Goal: Task Accomplishment & Management: Complete application form

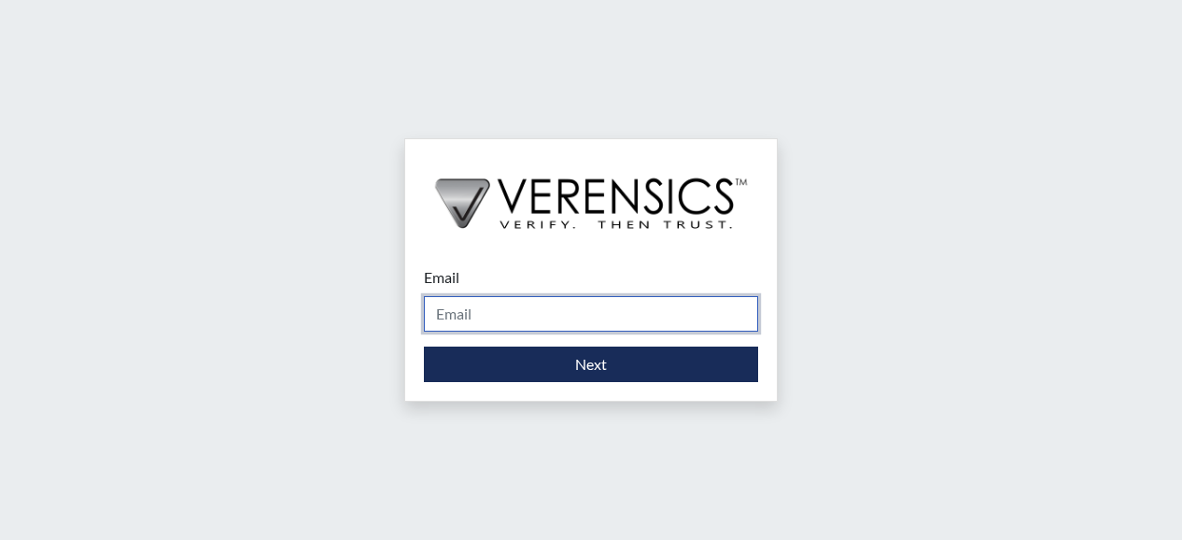
click at [485, 313] on input "Email" at bounding box center [591, 313] width 334 height 35
type input "[PERSON_NAME][EMAIL_ADDRESS][DOMAIN_NAME]"
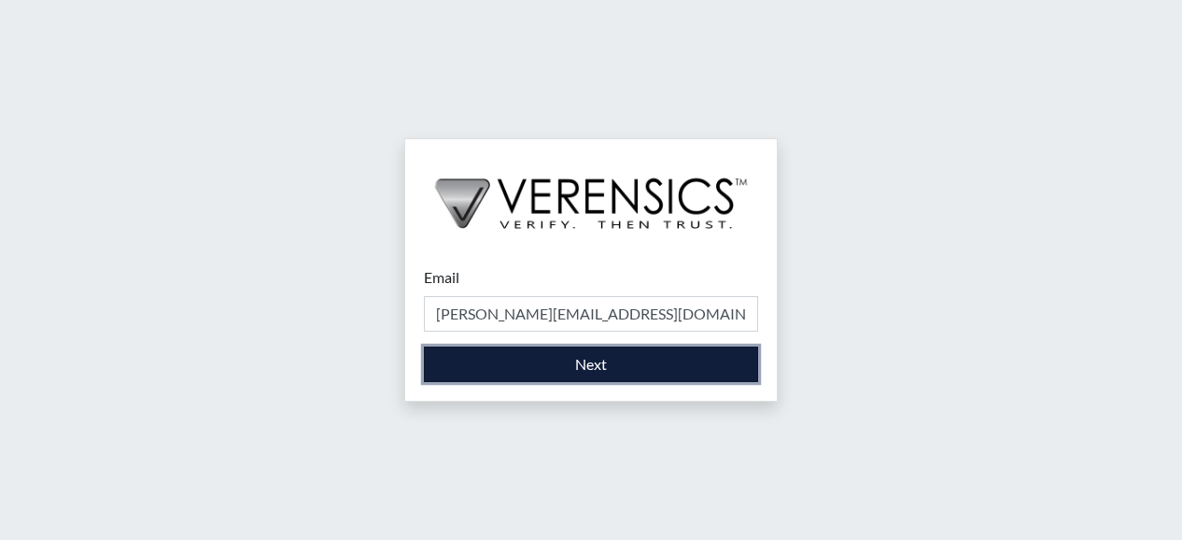
click at [544, 375] on button "Next" at bounding box center [591, 363] width 334 height 35
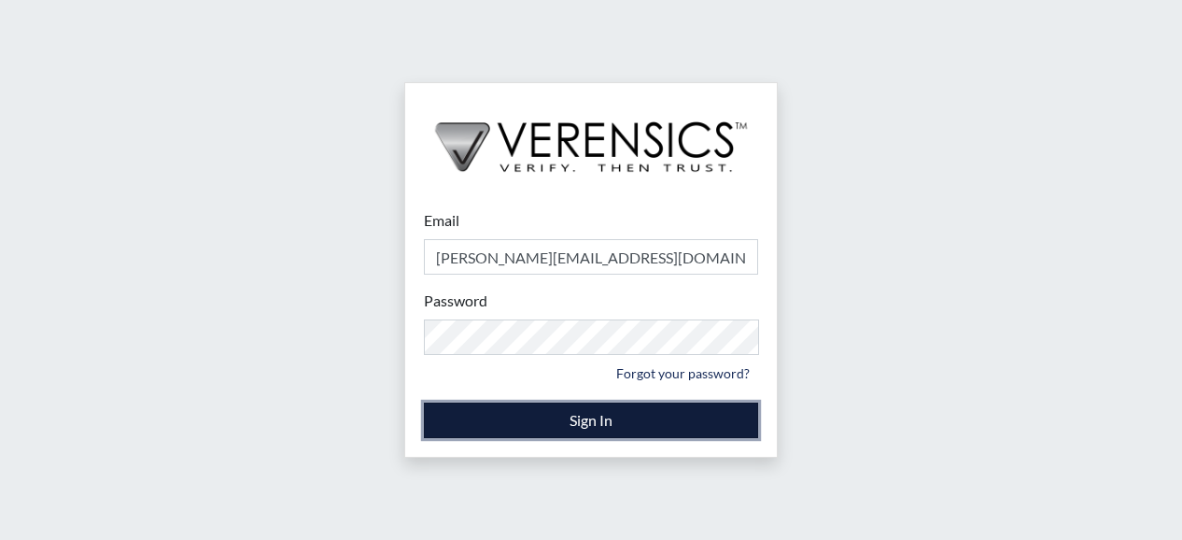
click at [552, 419] on button "Sign In" at bounding box center [591, 420] width 334 height 35
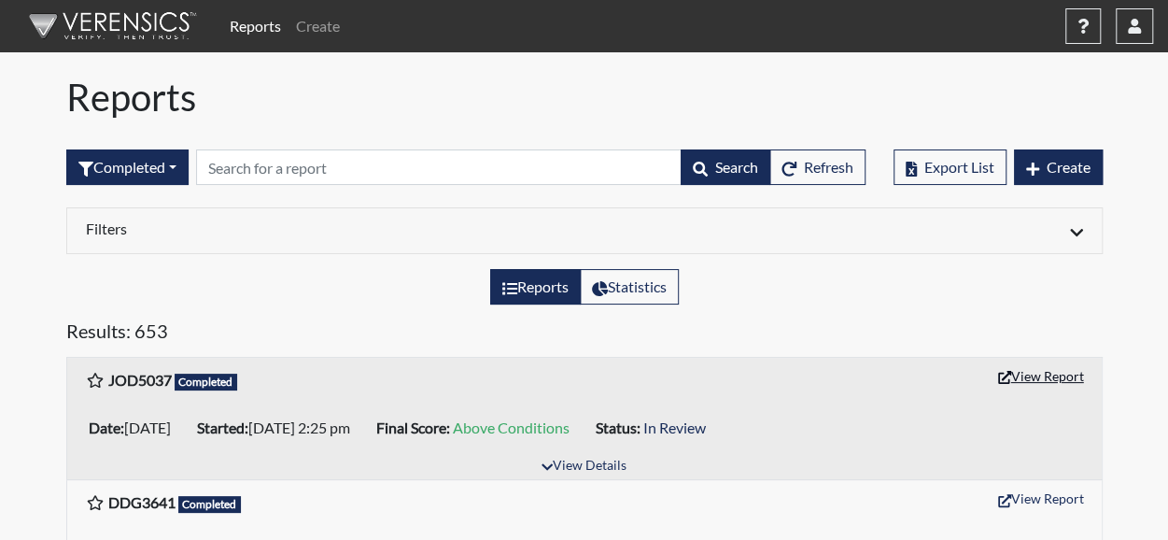
click at [1053, 373] on button "View Report" at bounding box center [1041, 375] width 103 height 29
click at [1068, 163] on span "Create" at bounding box center [1069, 167] width 44 height 18
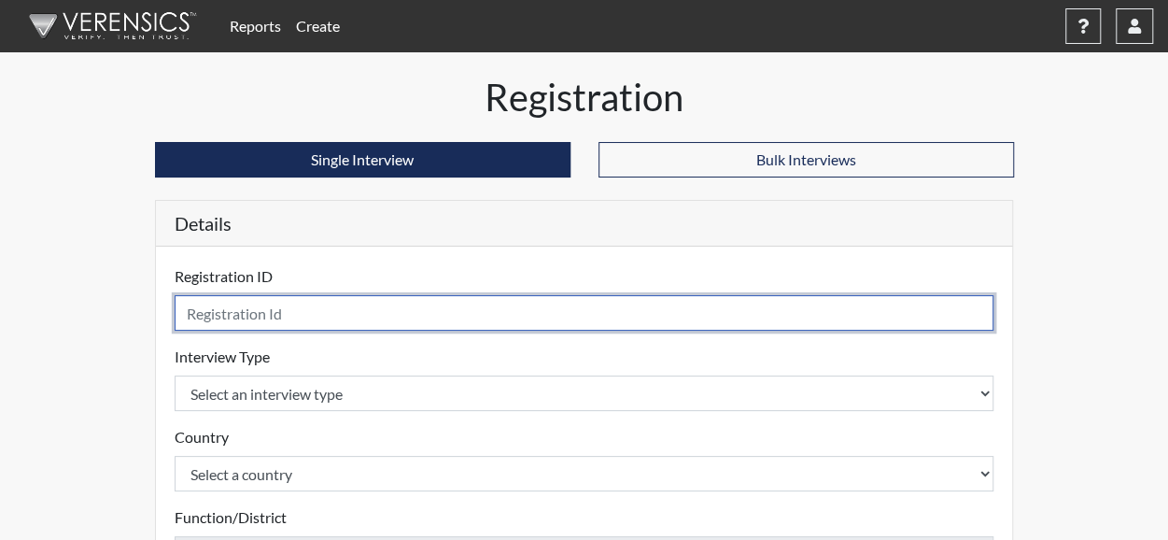
click at [553, 305] on input "text" at bounding box center [585, 312] width 820 height 35
click at [553, 305] on input "DCJ" at bounding box center [585, 312] width 820 height 35
type input "3"
type input "DCJ3691"
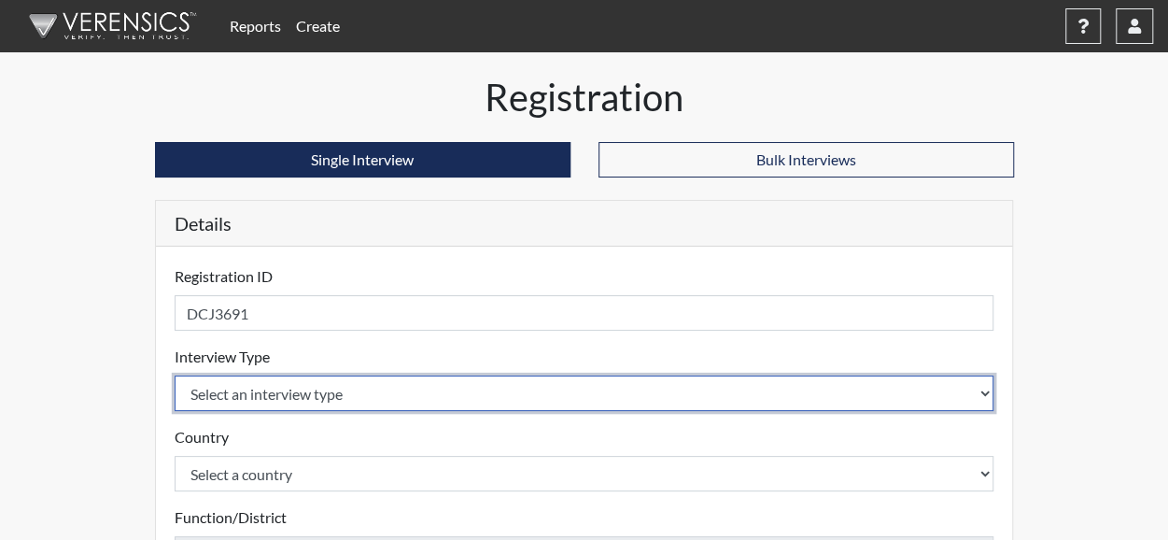
click at [556, 403] on body "Reports Create Help Center × Verensics Best Practices How to successfully use t…" at bounding box center [584, 270] width 1168 height 540
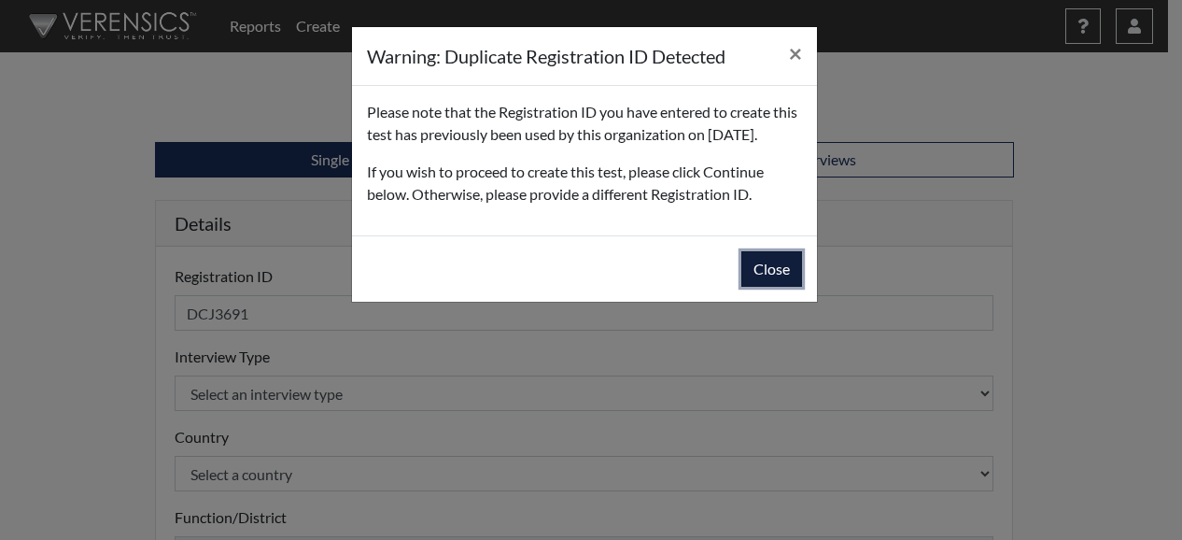
click at [769, 287] on button "Close" at bounding box center [772, 268] width 61 height 35
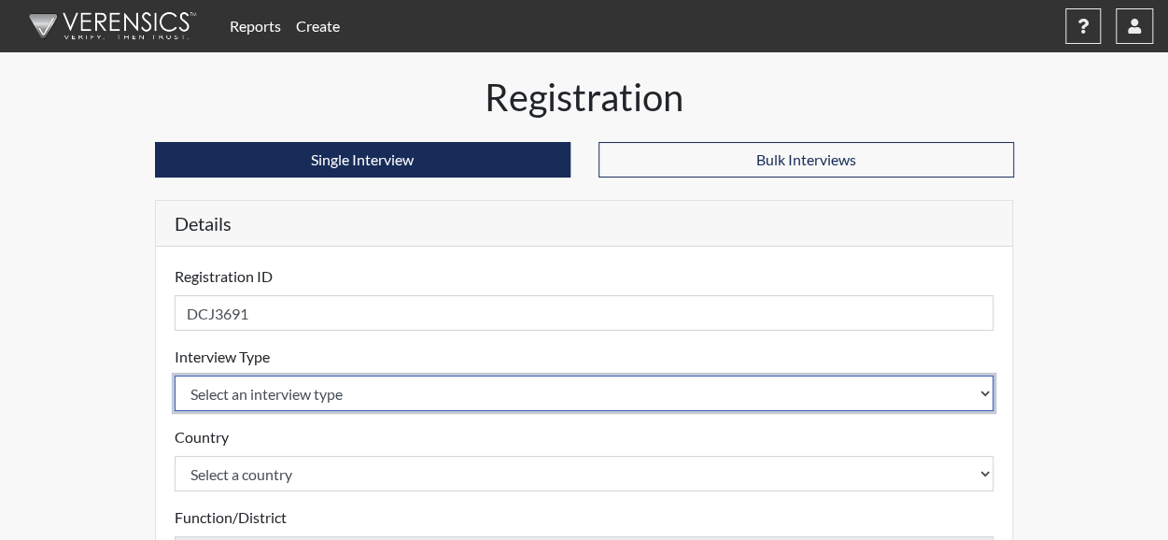
click at [369, 391] on select "Select an interview type Corrections Pre-Employment" at bounding box center [585, 392] width 820 height 35
select select "ff733e93-e1bf-11ea-9c9f-0eff0cf7eb8f"
click at [175, 375] on select "Select an interview type Corrections Pre-Employment" at bounding box center [585, 392] width 820 height 35
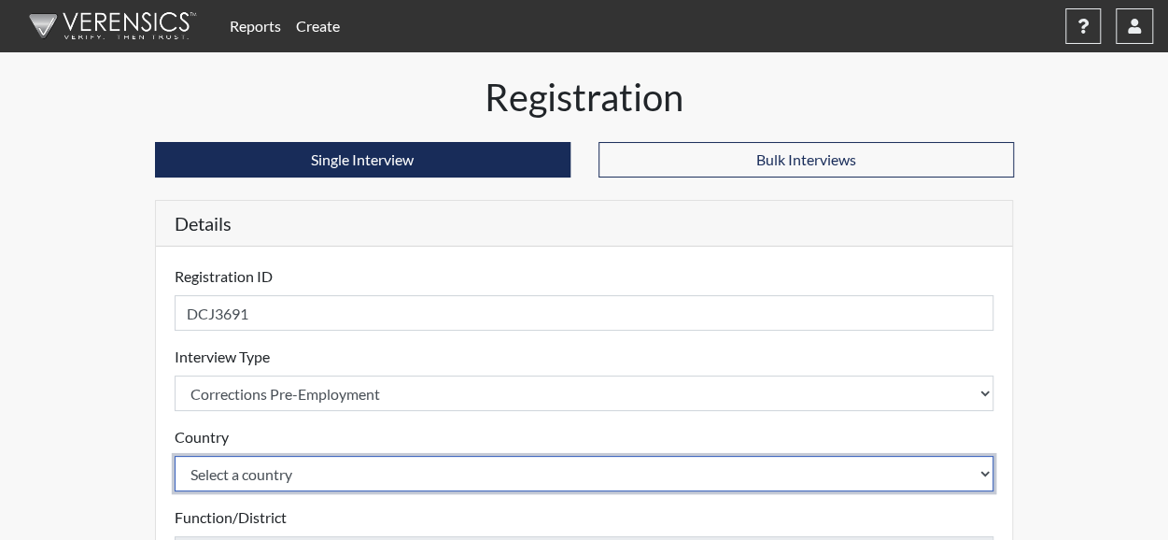
click at [352, 459] on select "Select a country [GEOGRAPHIC_DATA] [GEOGRAPHIC_DATA]" at bounding box center [585, 473] width 820 height 35
select select "united-states-of-[GEOGRAPHIC_DATA]"
click at [175, 456] on select "Select a country [GEOGRAPHIC_DATA] [GEOGRAPHIC_DATA]" at bounding box center [585, 473] width 820 height 35
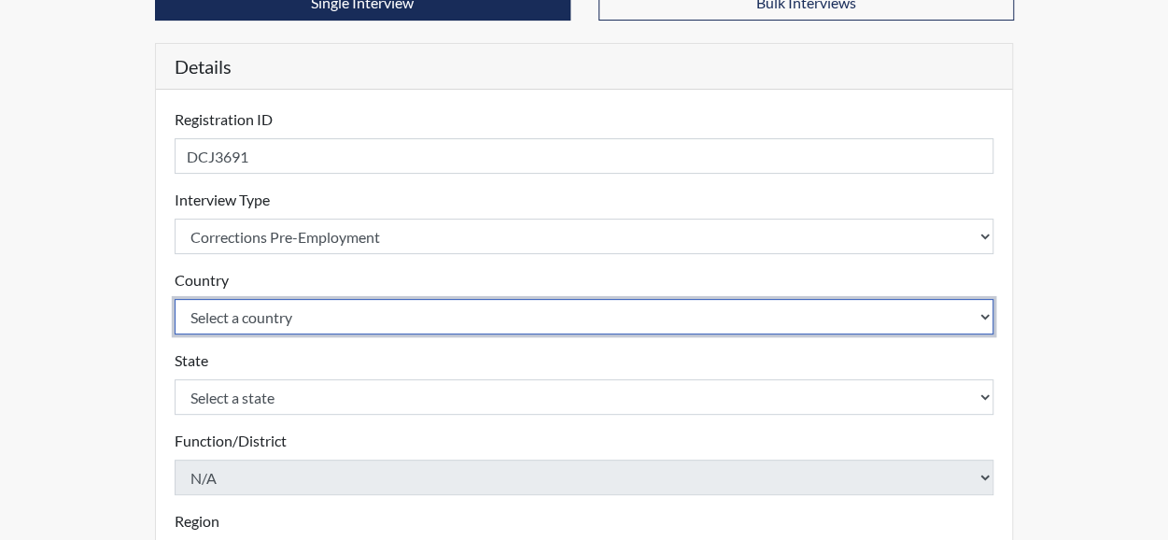
scroll to position [187, 0]
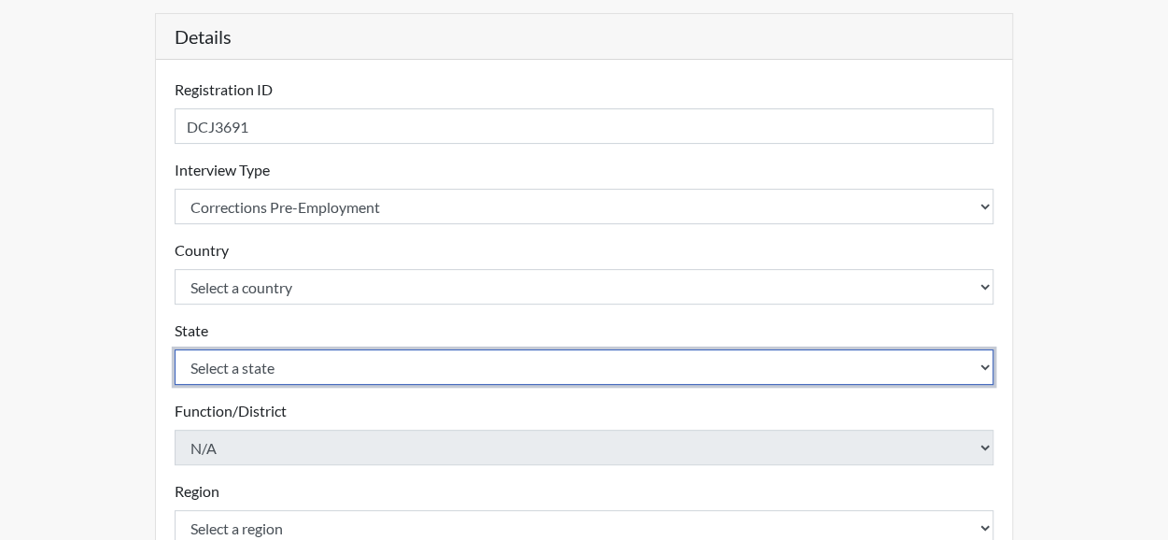
click at [984, 367] on select "Select a state [US_STATE] [US_STATE] [US_STATE] [US_STATE] [US_STATE] [US_STATE…" at bounding box center [585, 366] width 820 height 35
select select "GA"
click at [175, 349] on select "Select a state [US_STATE] [US_STATE] [US_STATE] [US_STATE] [US_STATE] [US_STATE…" at bounding box center [585, 366] width 820 height 35
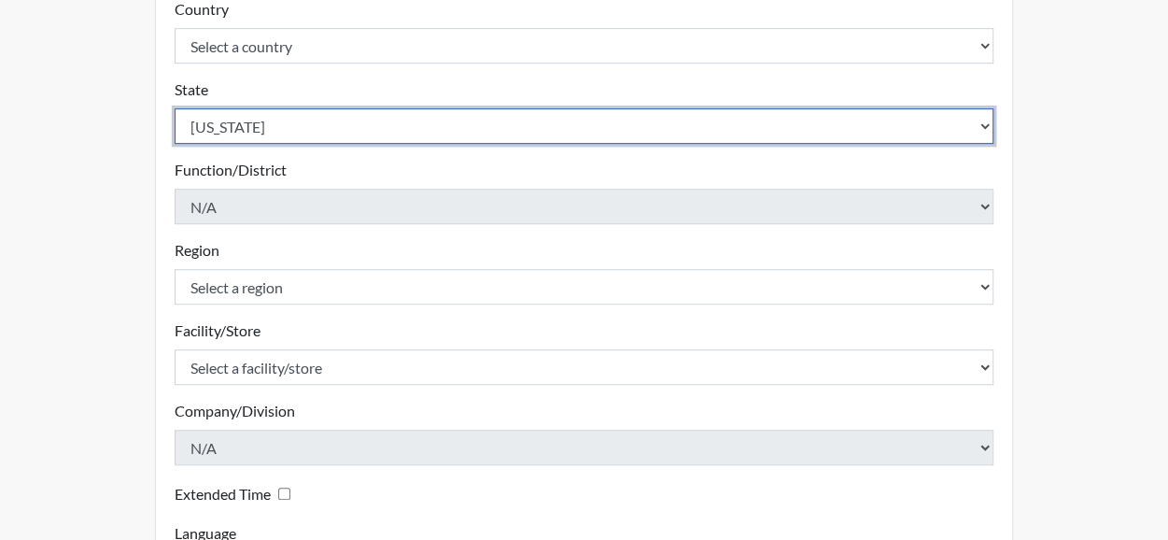
scroll to position [467, 0]
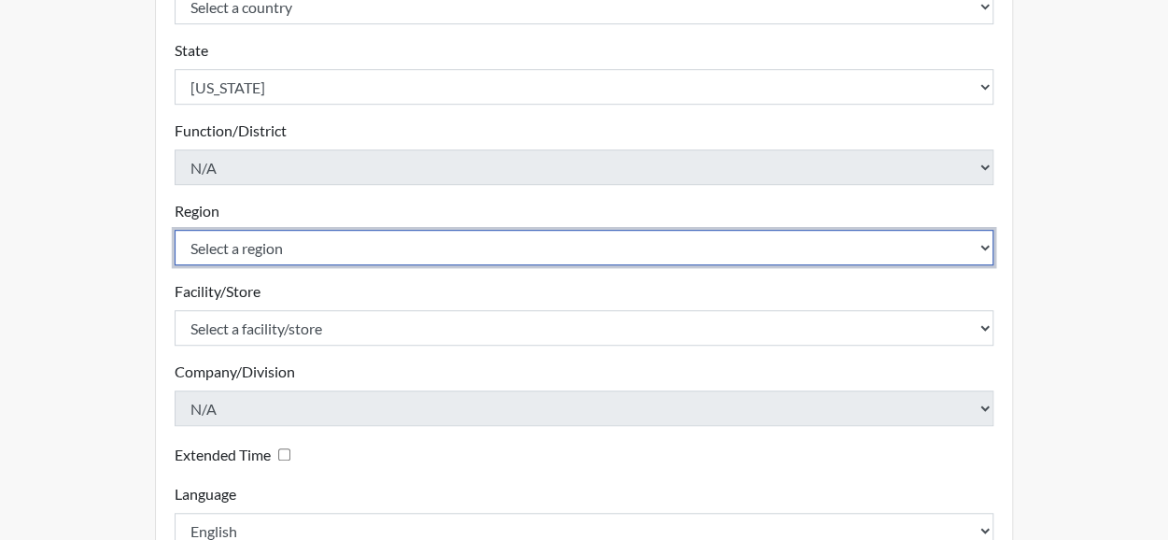
click at [986, 247] on select "Select a region [GEOGRAPHIC_DATA]" at bounding box center [585, 247] width 820 height 35
select select "8bdab1f8-09d2-48bf-ae6d-f2dae3084107"
click at [175, 230] on select "Select a region [GEOGRAPHIC_DATA]" at bounding box center [585, 247] width 820 height 35
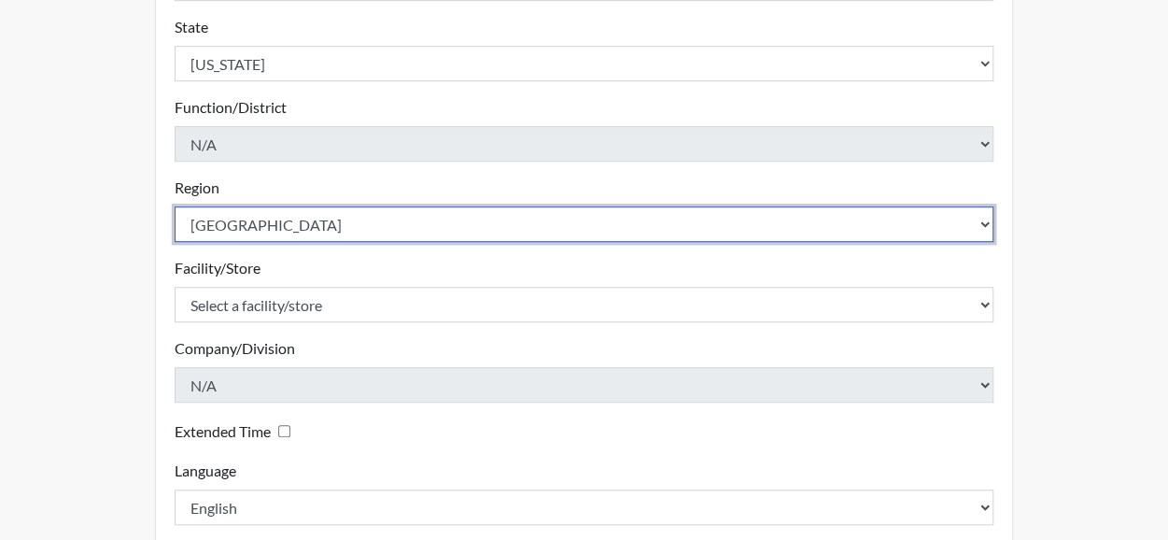
scroll to position [560, 0]
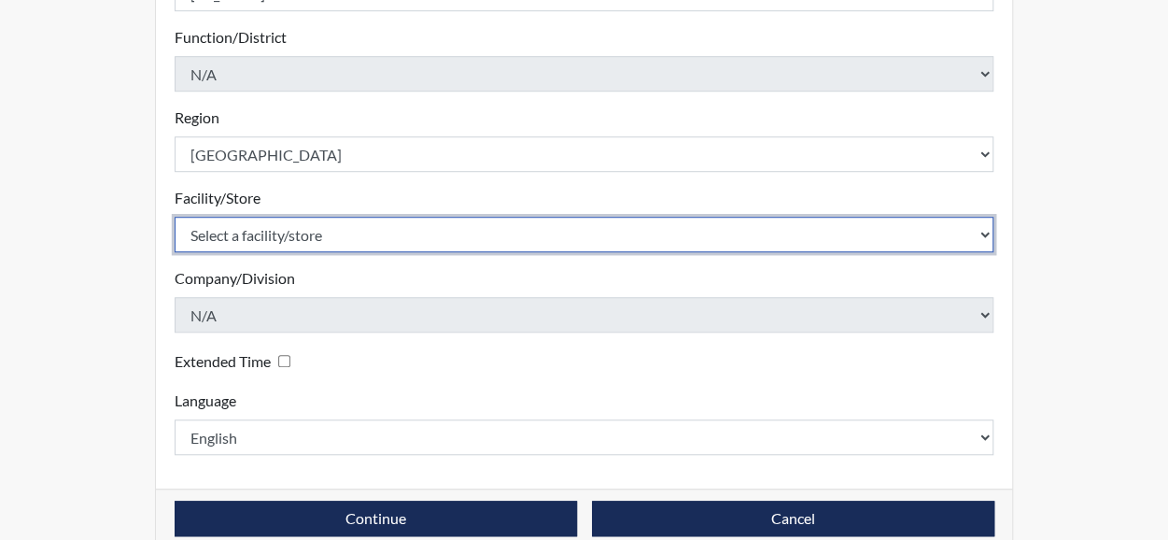
click at [981, 235] on select "Select a facility/store [PERSON_NAME][GEOGRAPHIC_DATA] West Central ITF" at bounding box center [585, 234] width 820 height 35
select select "7dbfb628-fd97-406c-b1e4-c9d10a29ecfb"
click at [175, 217] on select "Select a facility/store [PERSON_NAME][GEOGRAPHIC_DATA] West Central ITF" at bounding box center [585, 234] width 820 height 35
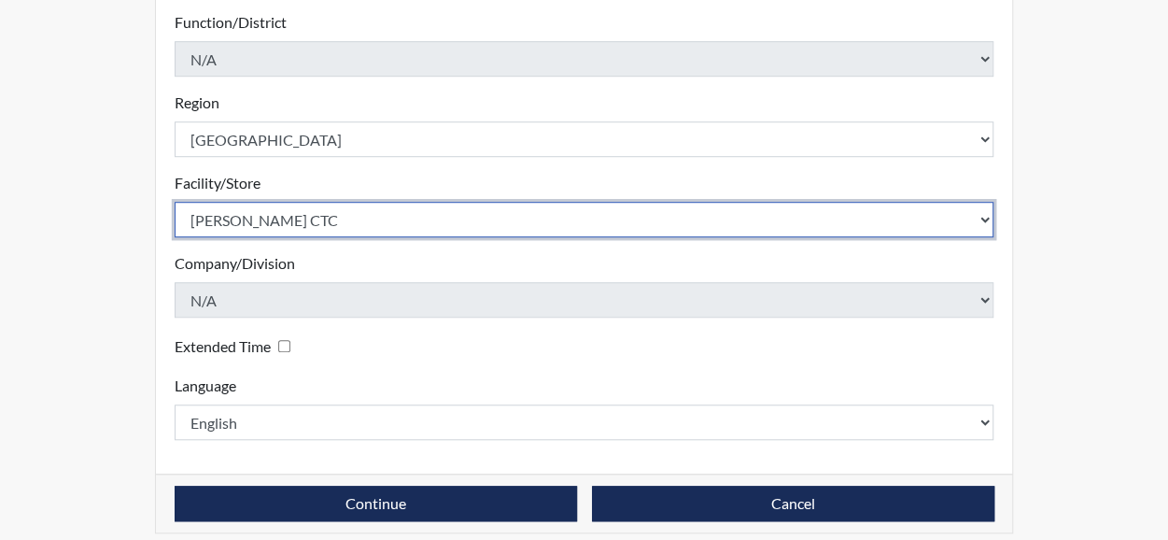
scroll to position [588, 0]
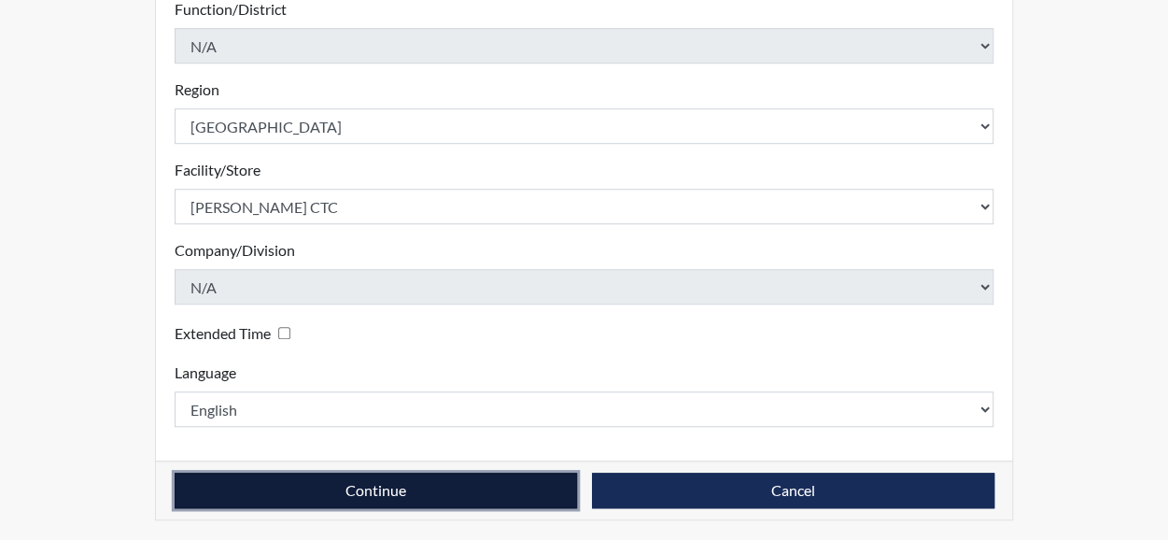
click at [422, 488] on button "Continue" at bounding box center [376, 490] width 403 height 35
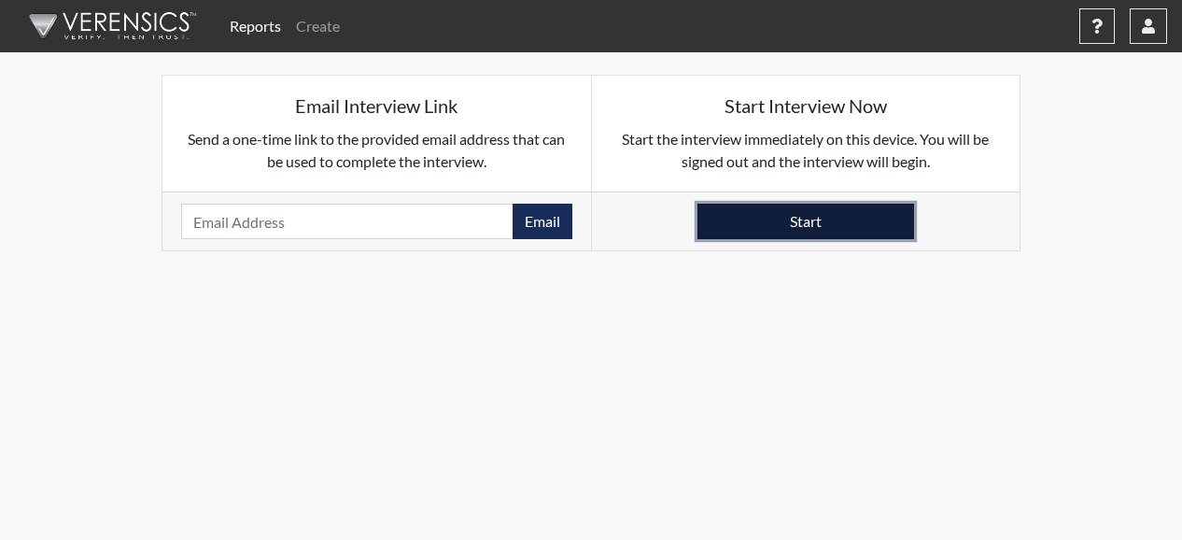
click at [783, 221] on button "Start" at bounding box center [806, 221] width 217 height 35
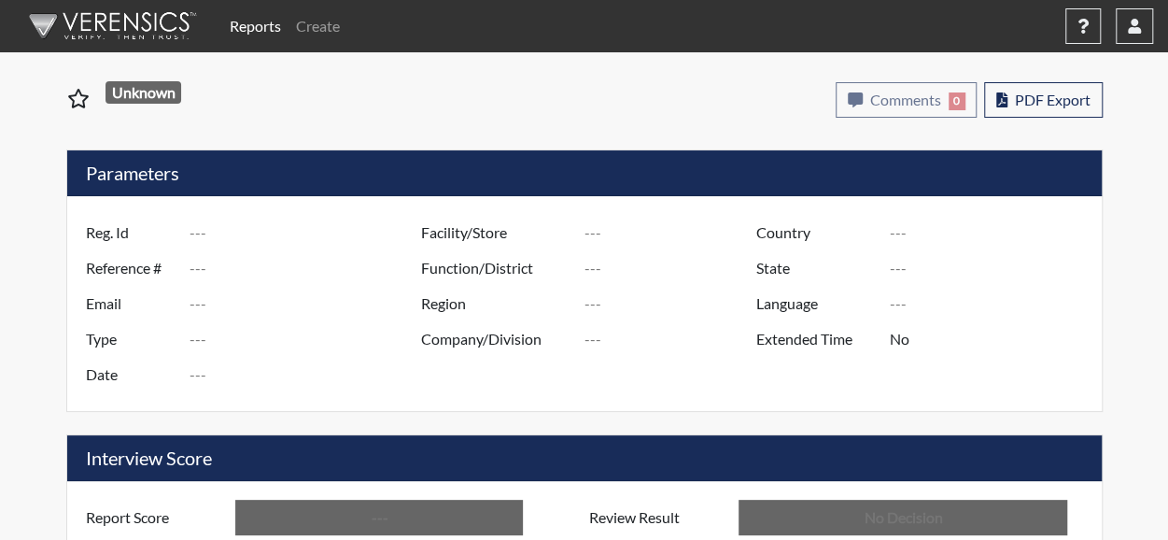
type input "JOD5037"
type input "51058"
type input "---"
type input "Corrections Pre-Employment"
type input "Sep 2, 2025"
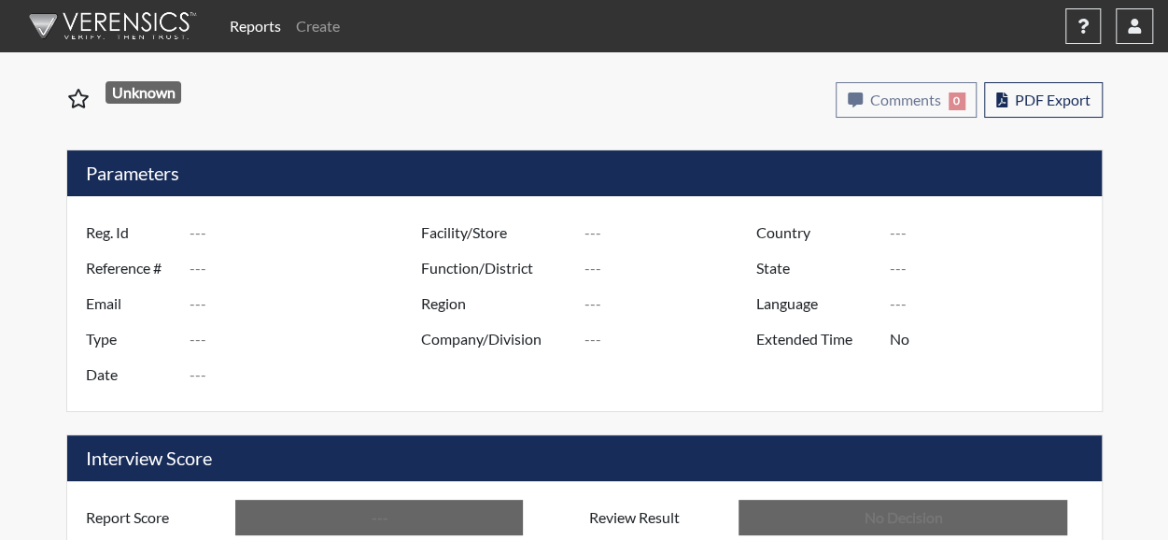
type input "[PERSON_NAME] CTC"
type input "[GEOGRAPHIC_DATA]"
type input "[US_STATE]"
type input "English"
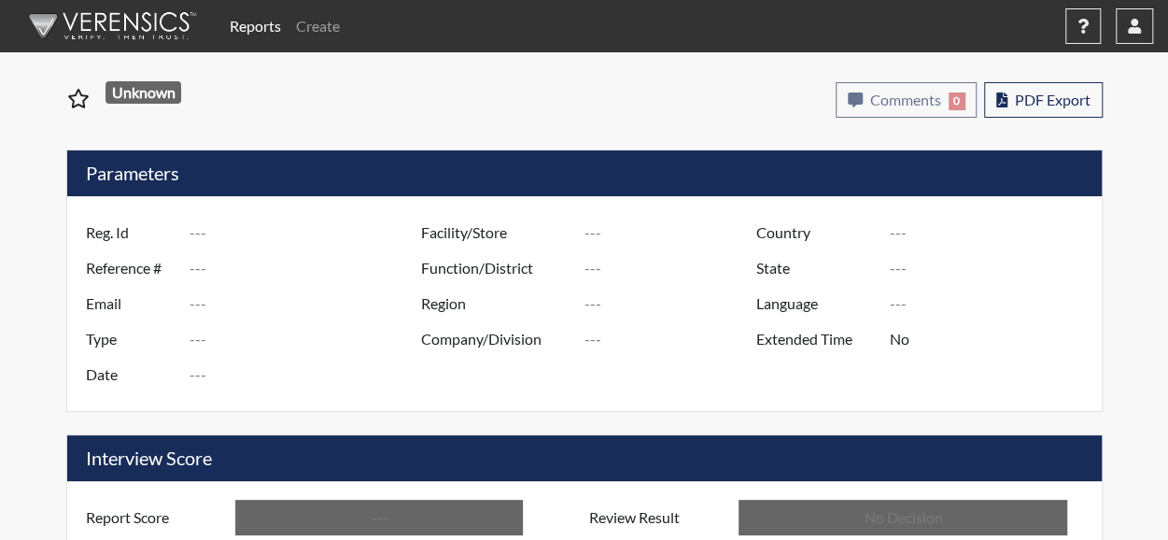
type input "Above Conditions"
type input "In Review"
